Goal: Task Accomplishment & Management: Use online tool/utility

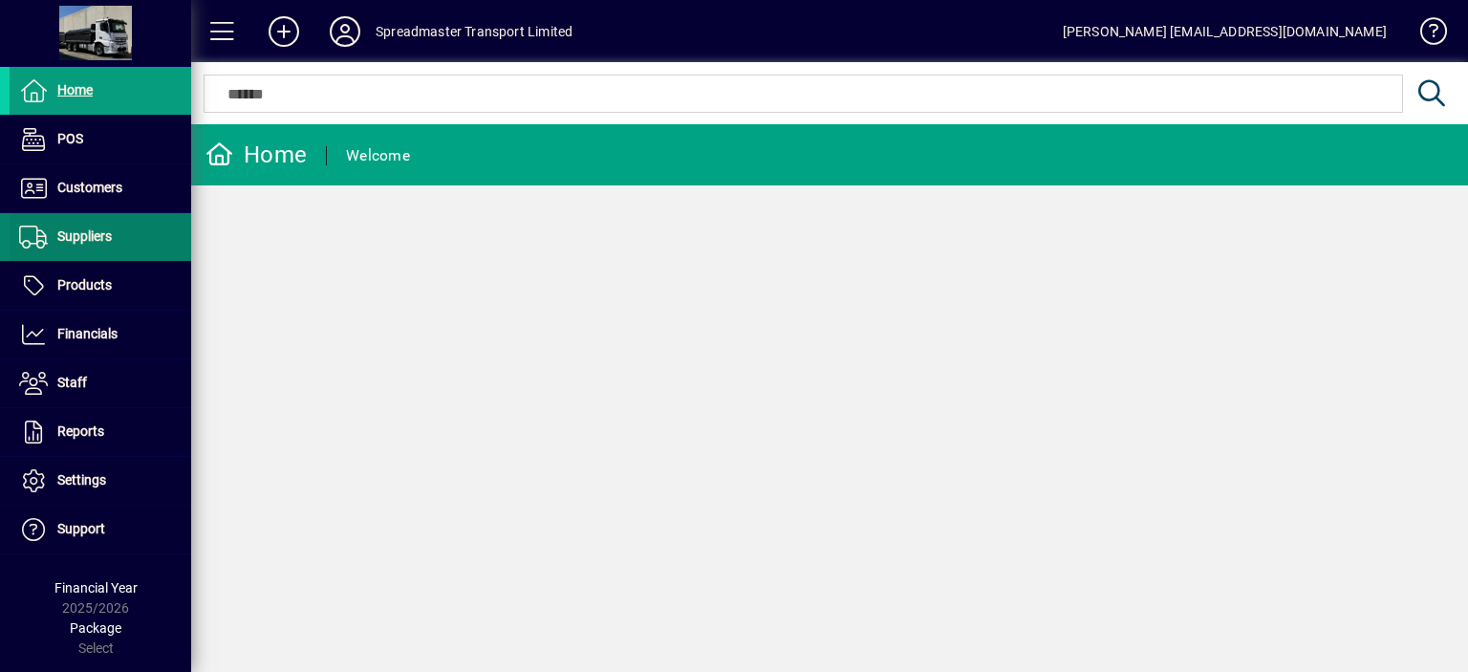
click at [97, 237] on span "Suppliers" at bounding box center [84, 235] width 54 height 15
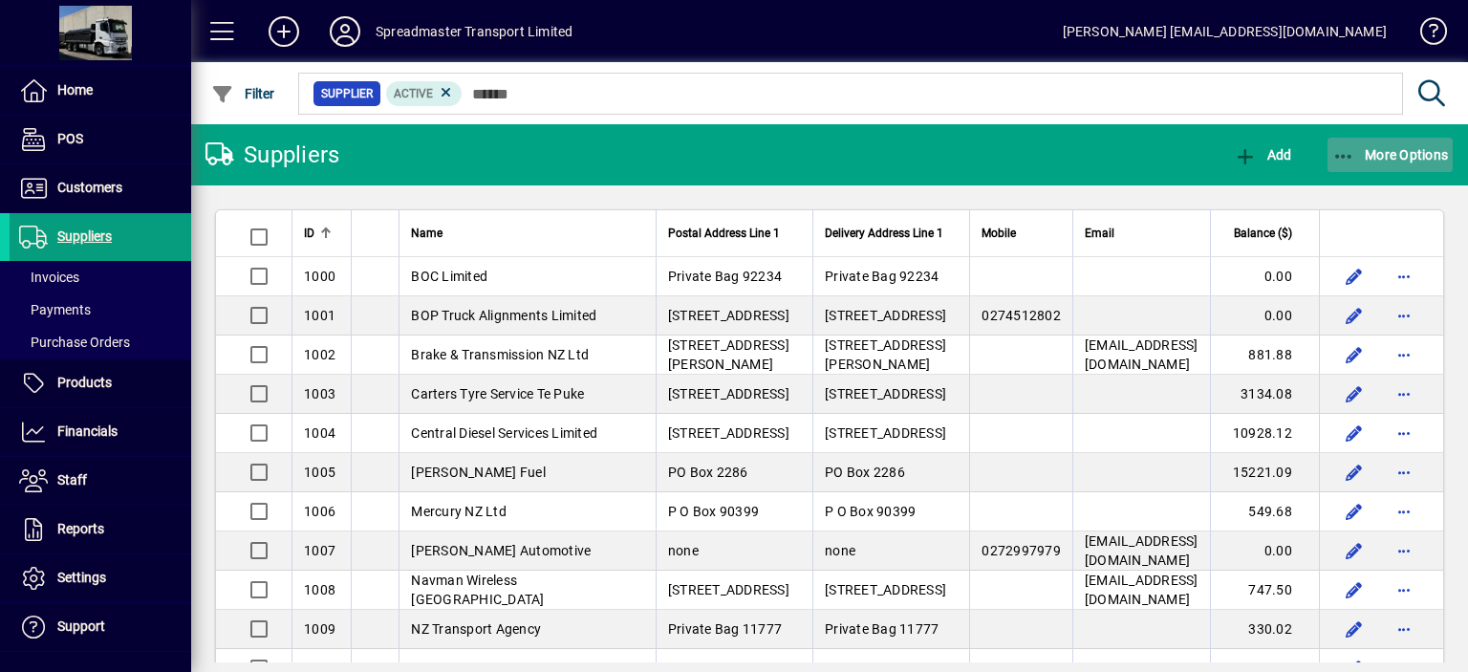
click at [1372, 155] on span "More Options" at bounding box center [1390, 154] width 117 height 15
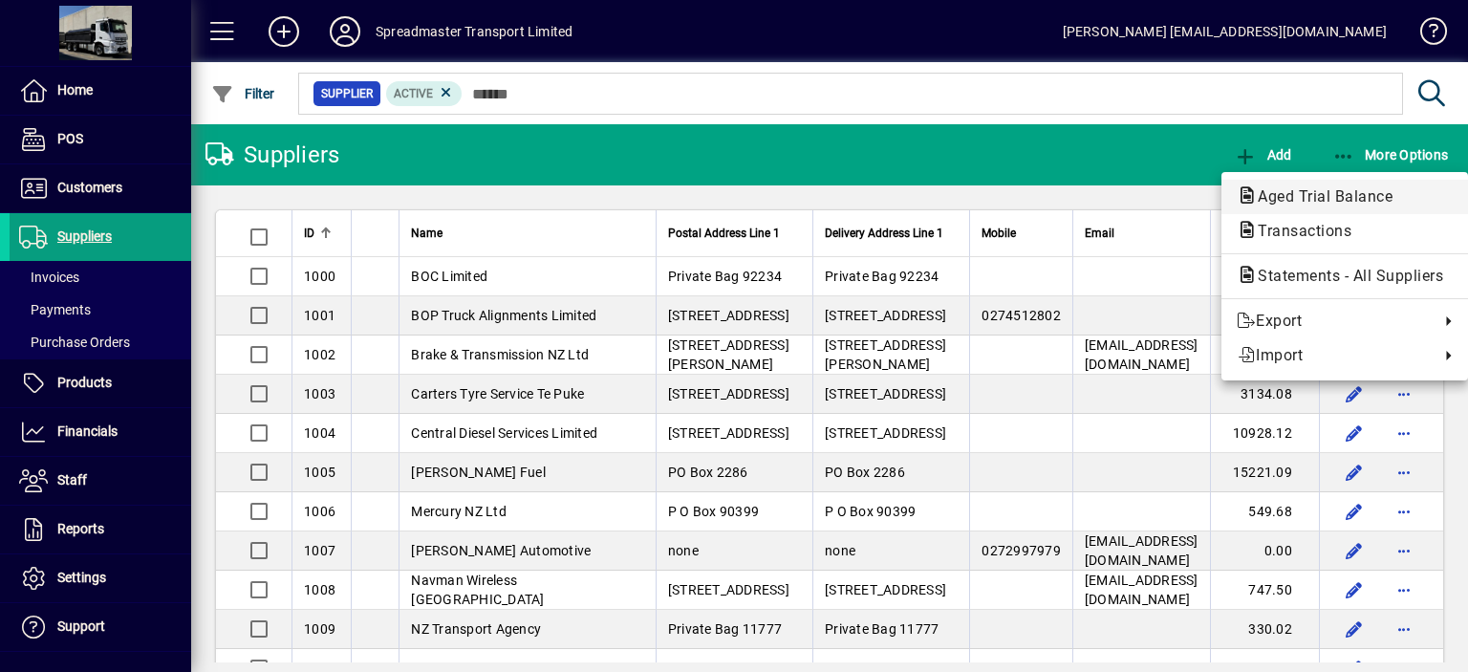
click at [1309, 192] on span "Aged Trial Balance" at bounding box center [1318, 196] width 165 height 18
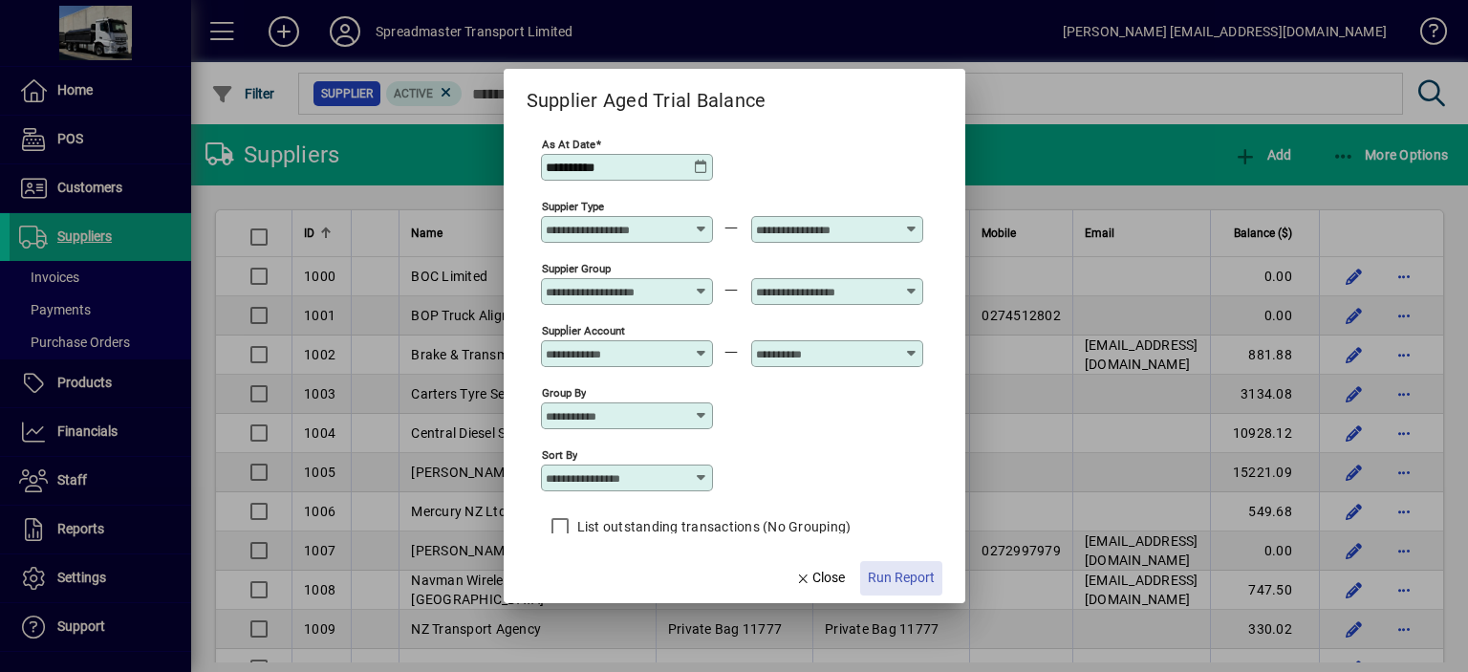
click at [903, 576] on span "Run Report" at bounding box center [901, 578] width 67 height 20
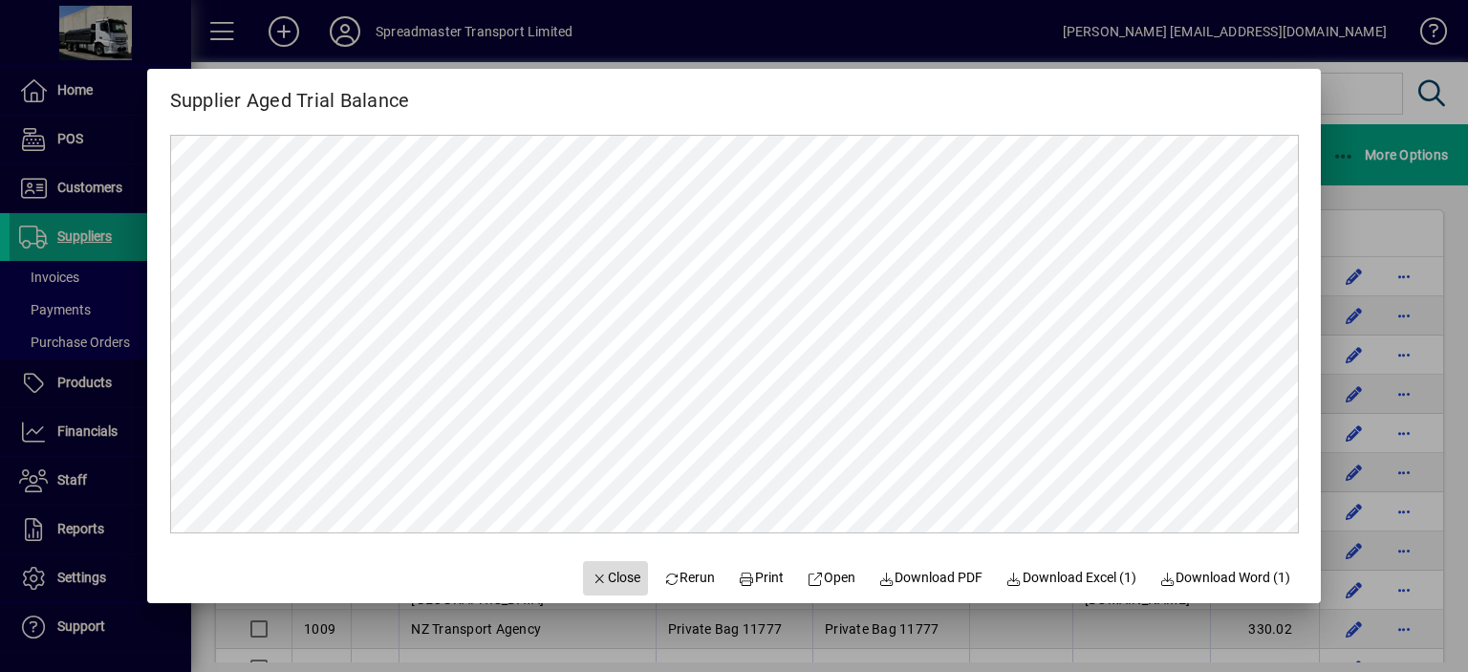
click at [596, 572] on span "Close" at bounding box center [615, 578] width 50 height 20
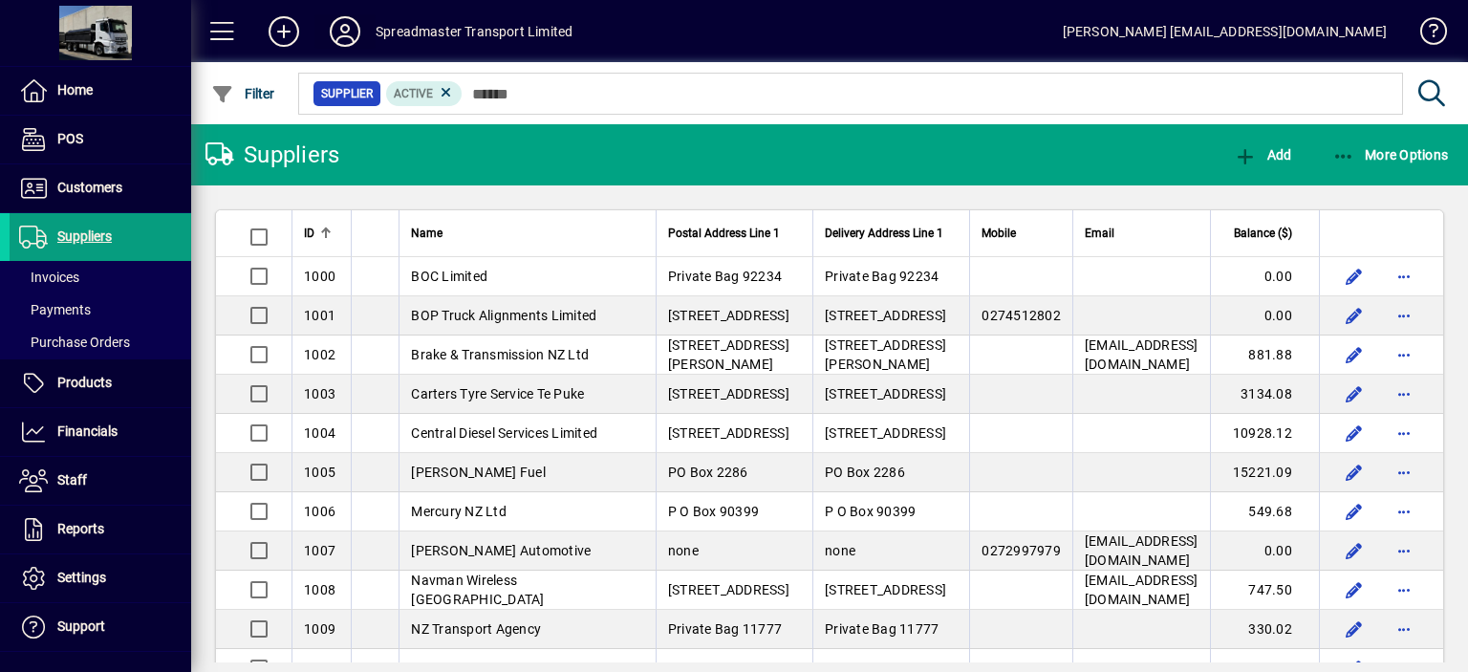
click at [344, 23] on icon at bounding box center [345, 31] width 38 height 31
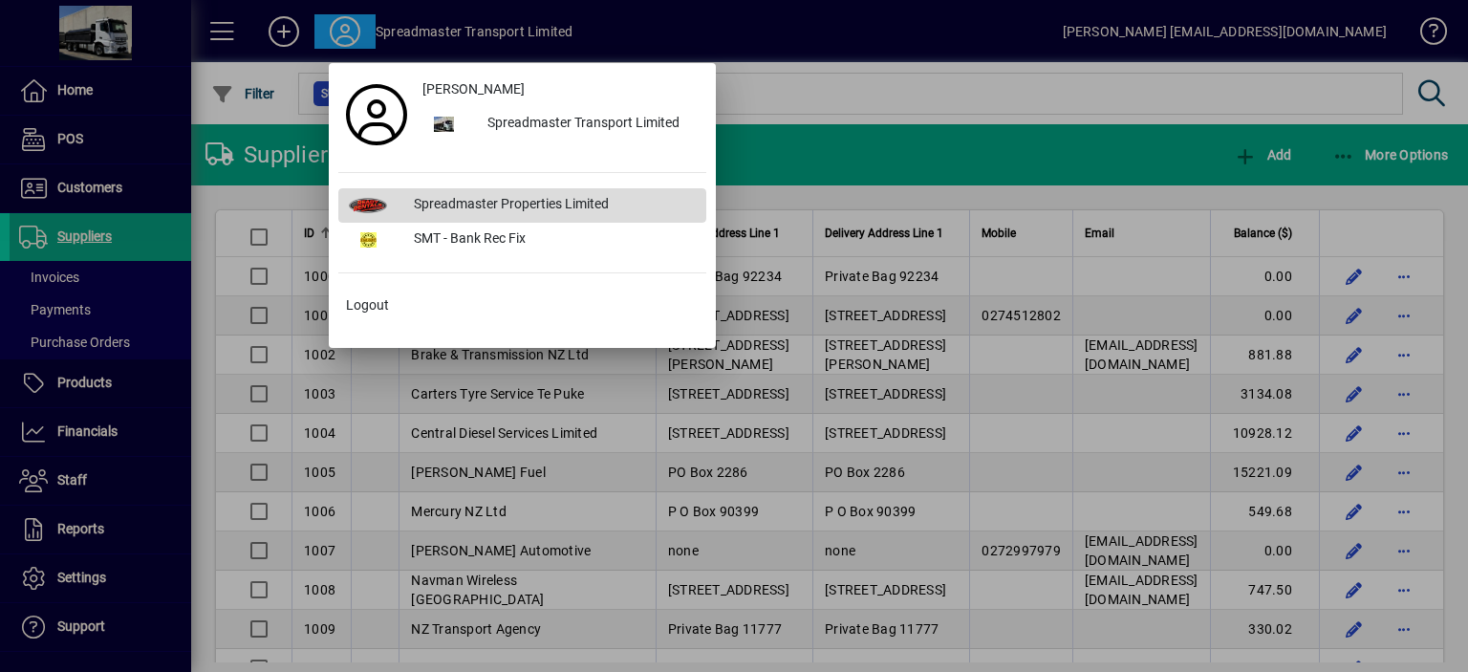
click at [478, 201] on div "Spreadmaster Properties Limited" at bounding box center [552, 205] width 308 height 34
